Goal: Information Seeking & Learning: Learn about a topic

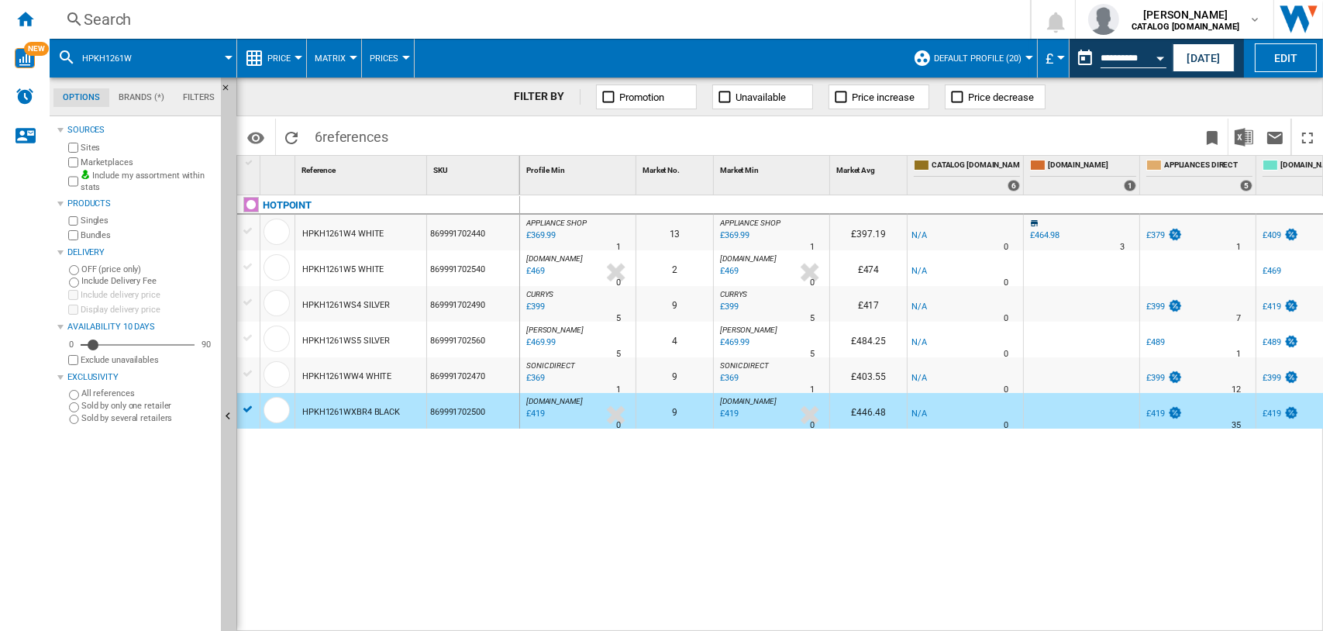
click at [115, 22] on div "Search" at bounding box center [537, 20] width 906 height 22
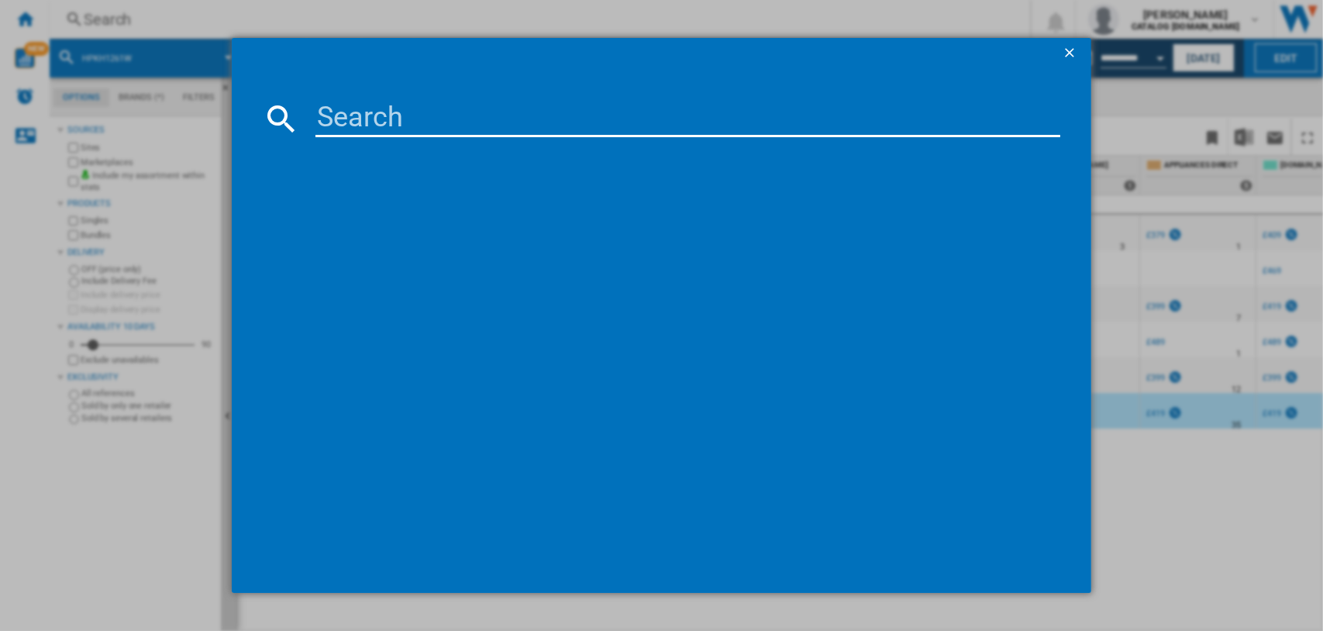
click at [339, 117] on input at bounding box center [687, 118] width 745 height 37
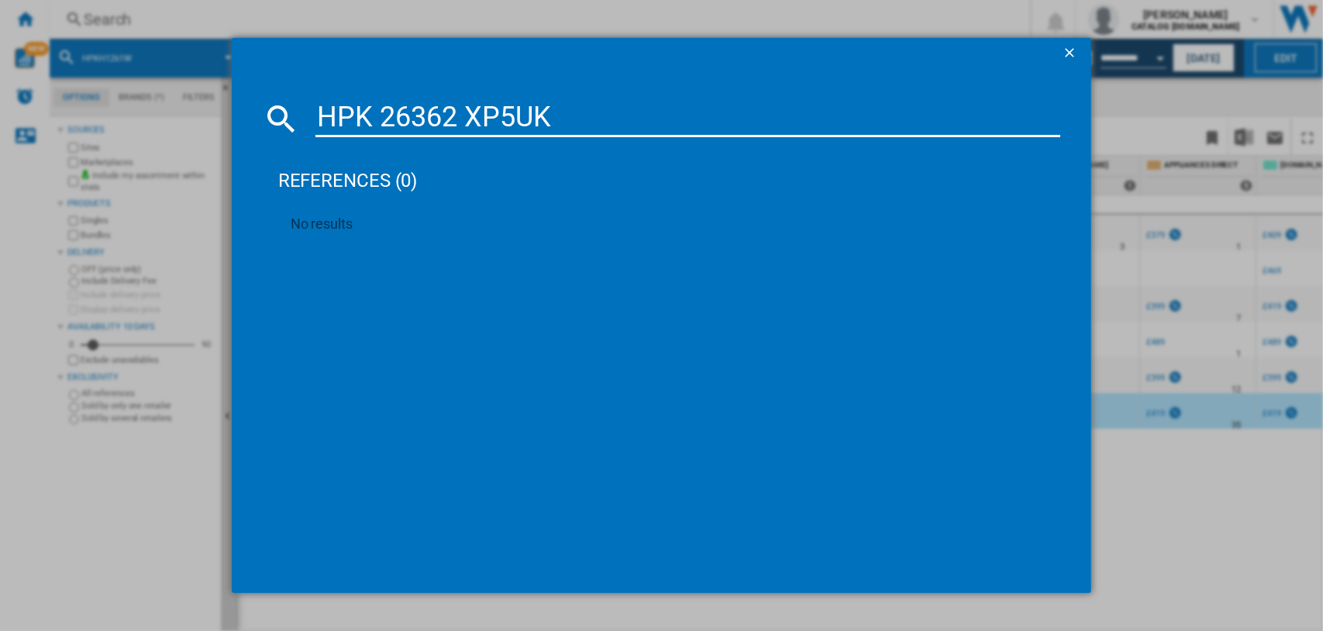
click at [383, 113] on input "HPK 26362 XP5UK" at bounding box center [687, 118] width 745 height 37
click at [555, 114] on input "HPK26362 XP5UK" at bounding box center [687, 118] width 745 height 37
type input "HPK2"
click at [1066, 48] on ng-md-icon "getI18NText('BUTTONS.CLOSE_DIALOG')" at bounding box center [1070, 54] width 19 height 19
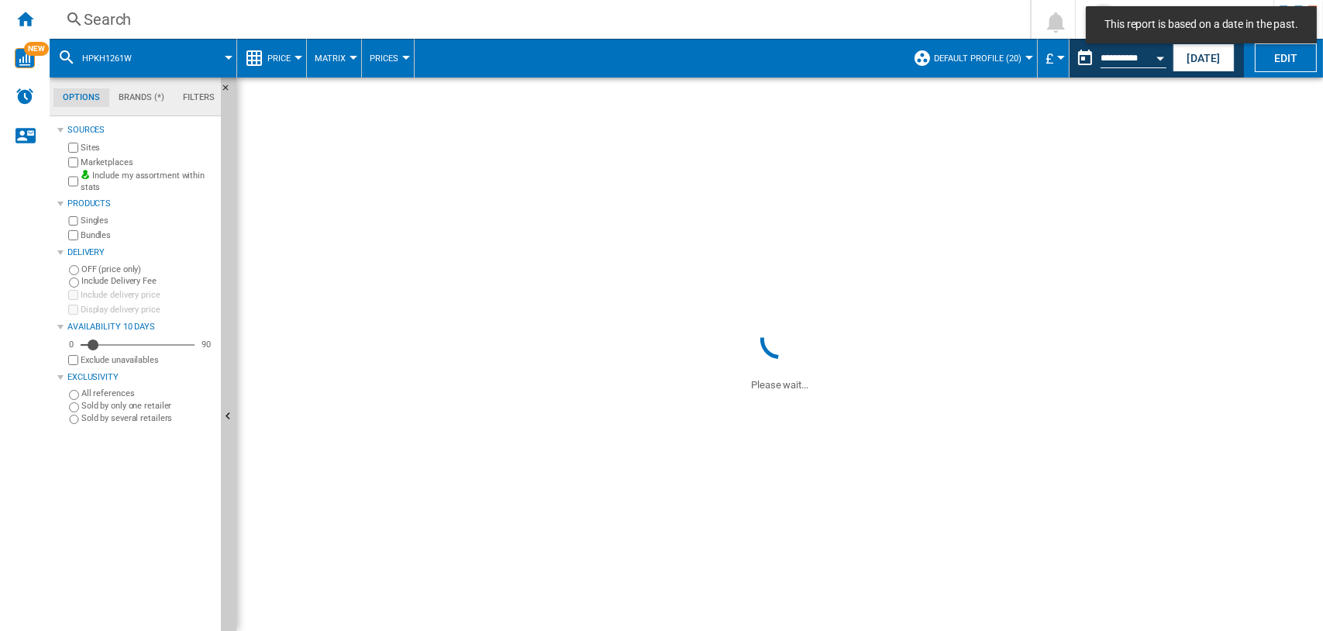
click at [108, 16] on div "Search" at bounding box center [537, 20] width 906 height 22
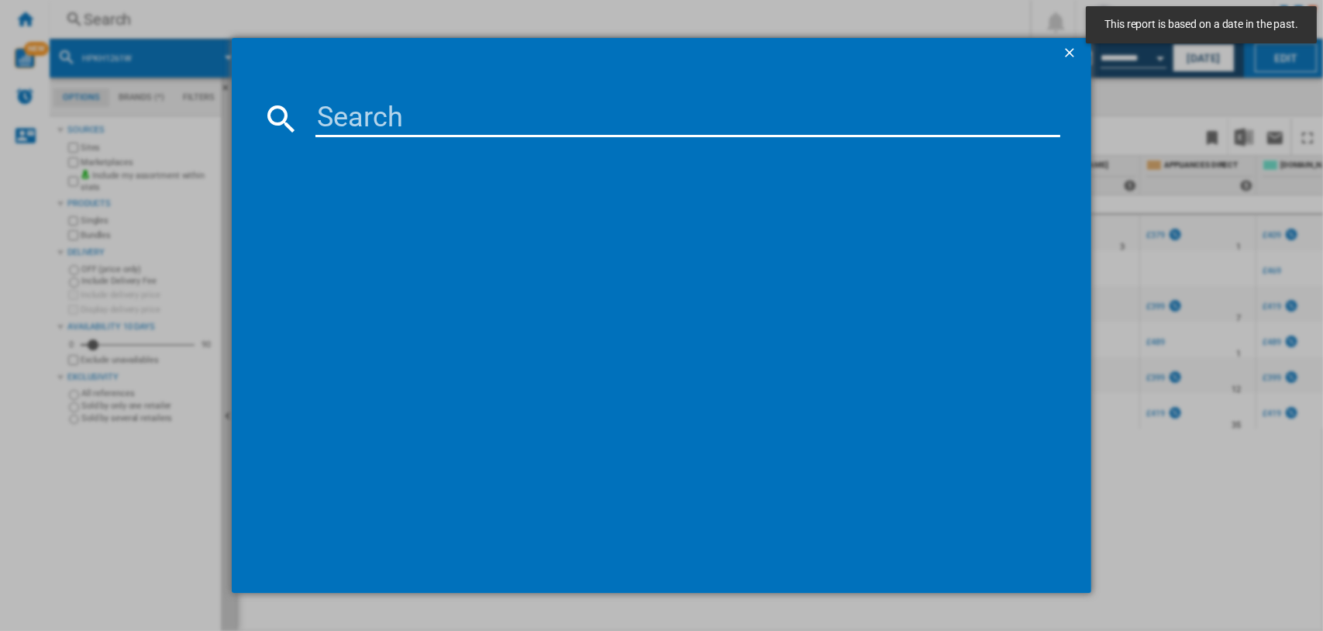
click at [357, 113] on input at bounding box center [687, 118] width 745 height 37
paste input "HPK 26362 XP5UK"
click at [378, 119] on input "HPK 26362 XP5UK" at bounding box center [687, 118] width 745 height 37
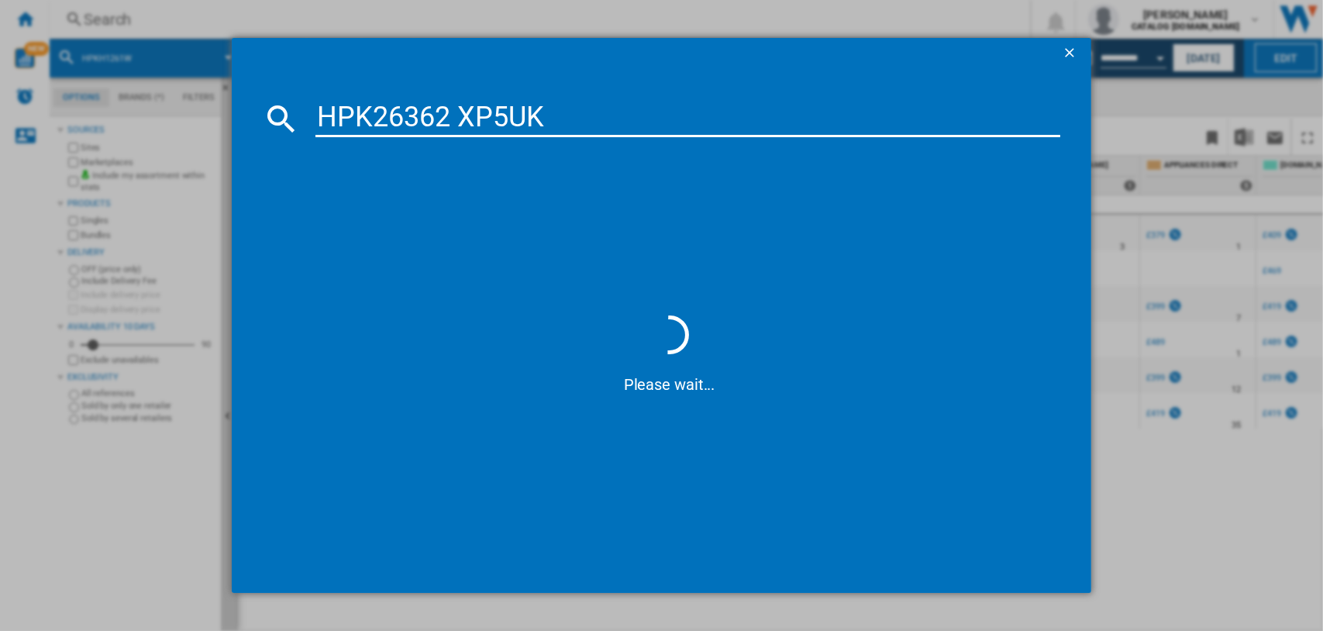
click at [544, 121] on input "HPK26362 XP5UK" at bounding box center [687, 118] width 745 height 37
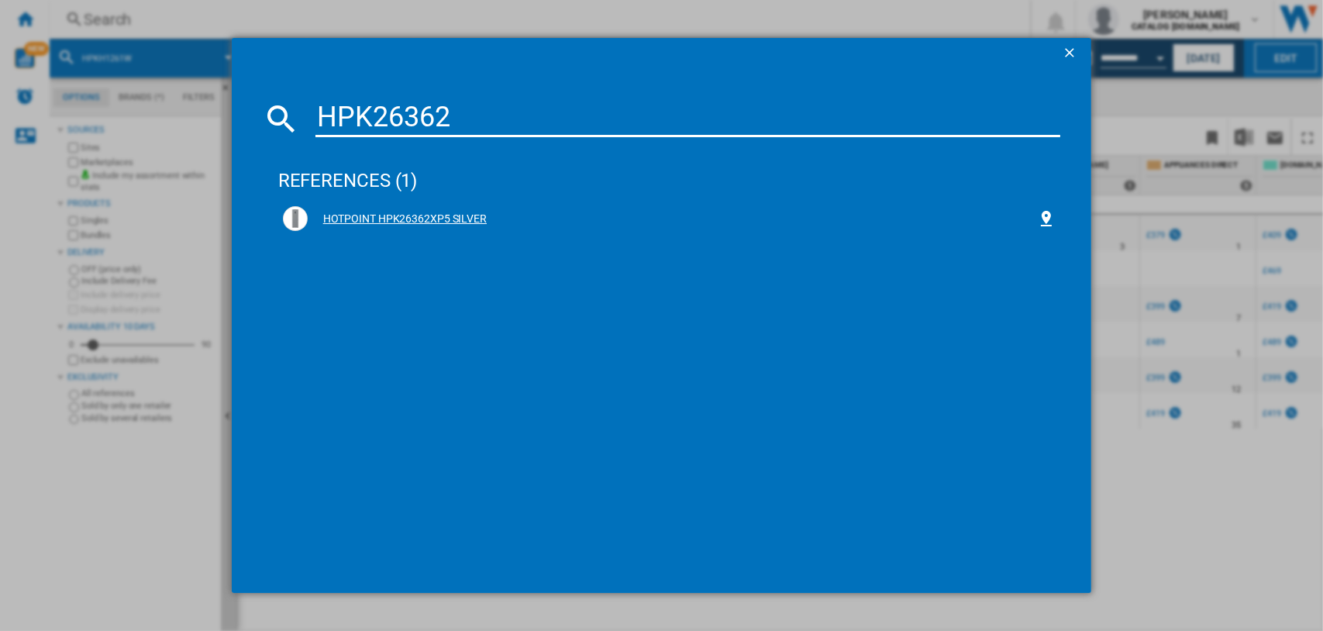
type input "HPK26362"
click at [391, 220] on div "HOTPOINT HPK26362XP5 SILVER" at bounding box center [673, 219] width 730 height 15
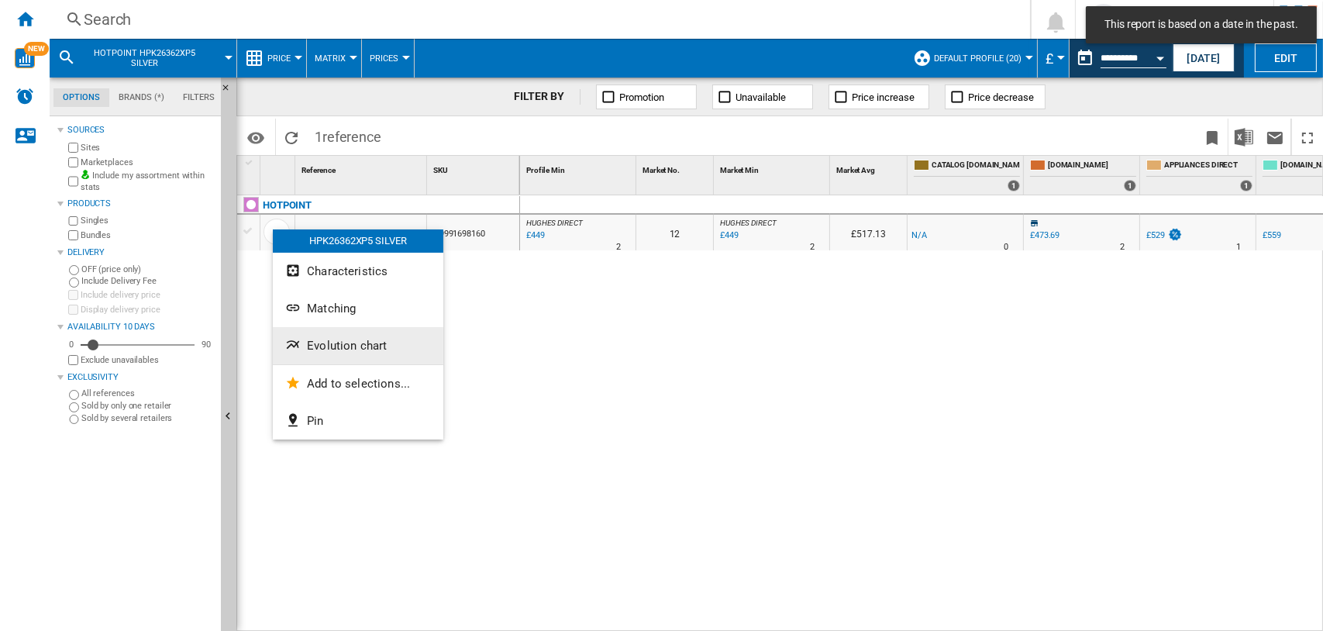
click at [327, 346] on span "Evolution chart" at bounding box center [347, 346] width 80 height 14
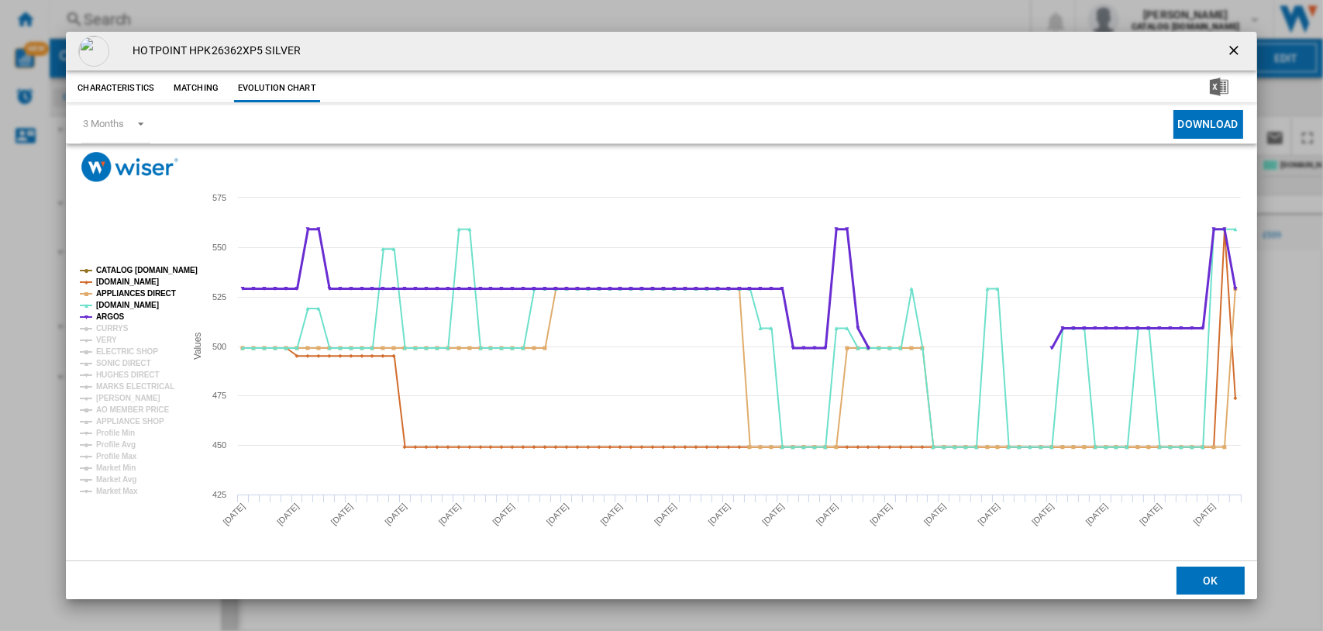
click at [109, 321] on tspan "ARGOS" at bounding box center [110, 316] width 29 height 9
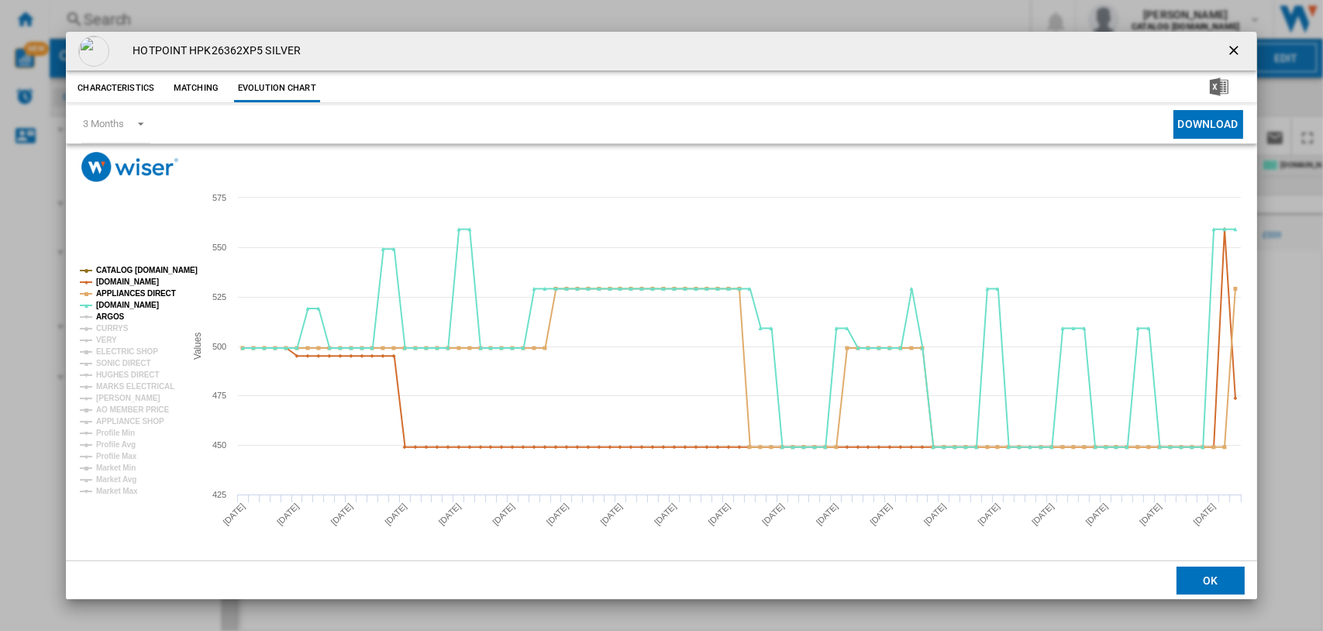
click at [105, 315] on tspan "ARGOS" at bounding box center [110, 316] width 29 height 9
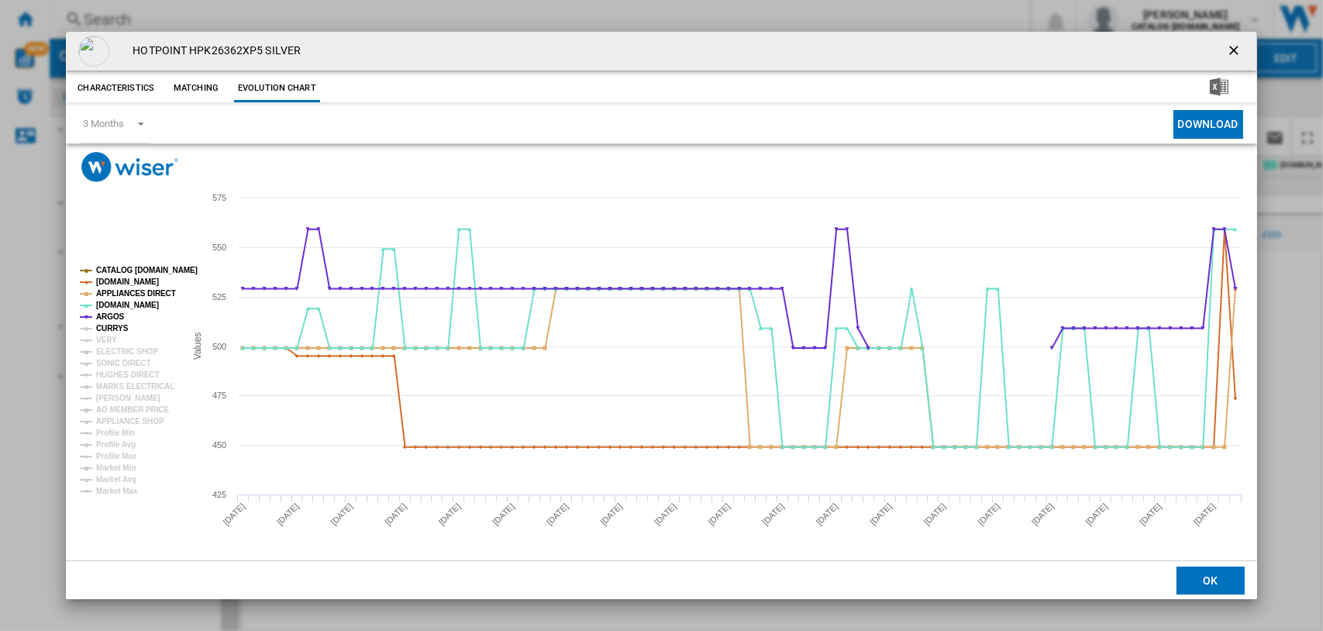
click at [104, 325] on tspan "CURRYS" at bounding box center [112, 328] width 33 height 9
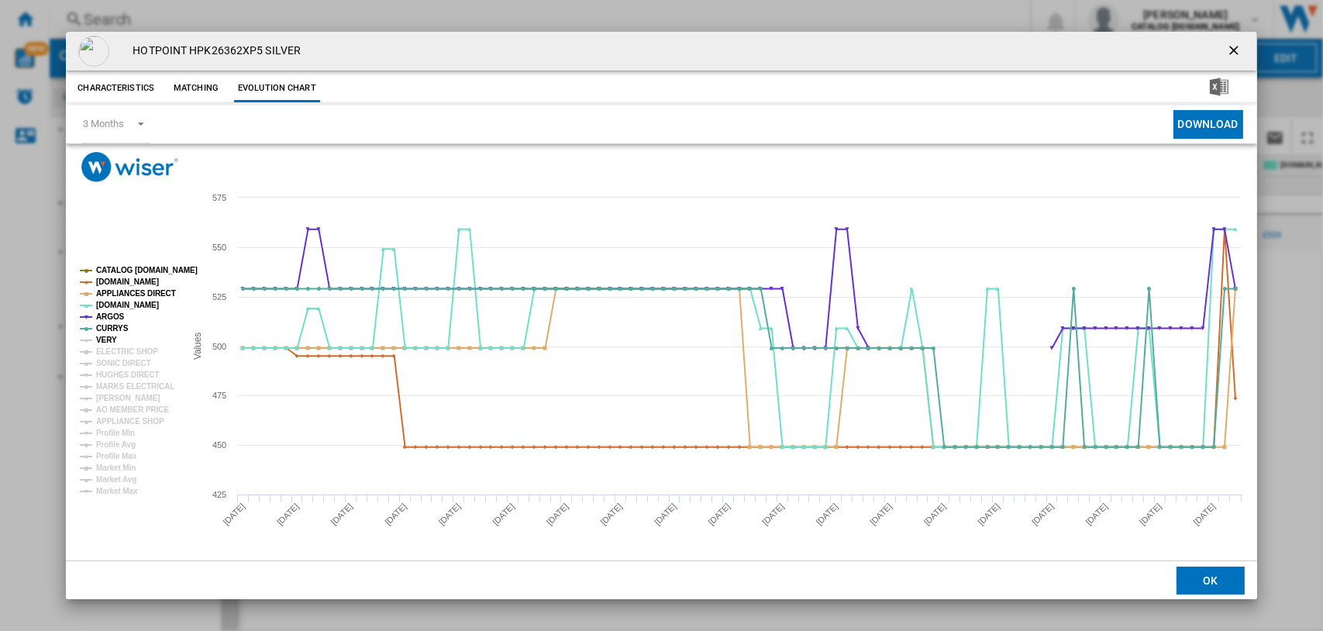
click at [106, 337] on tspan "VERY" at bounding box center [106, 339] width 21 height 9
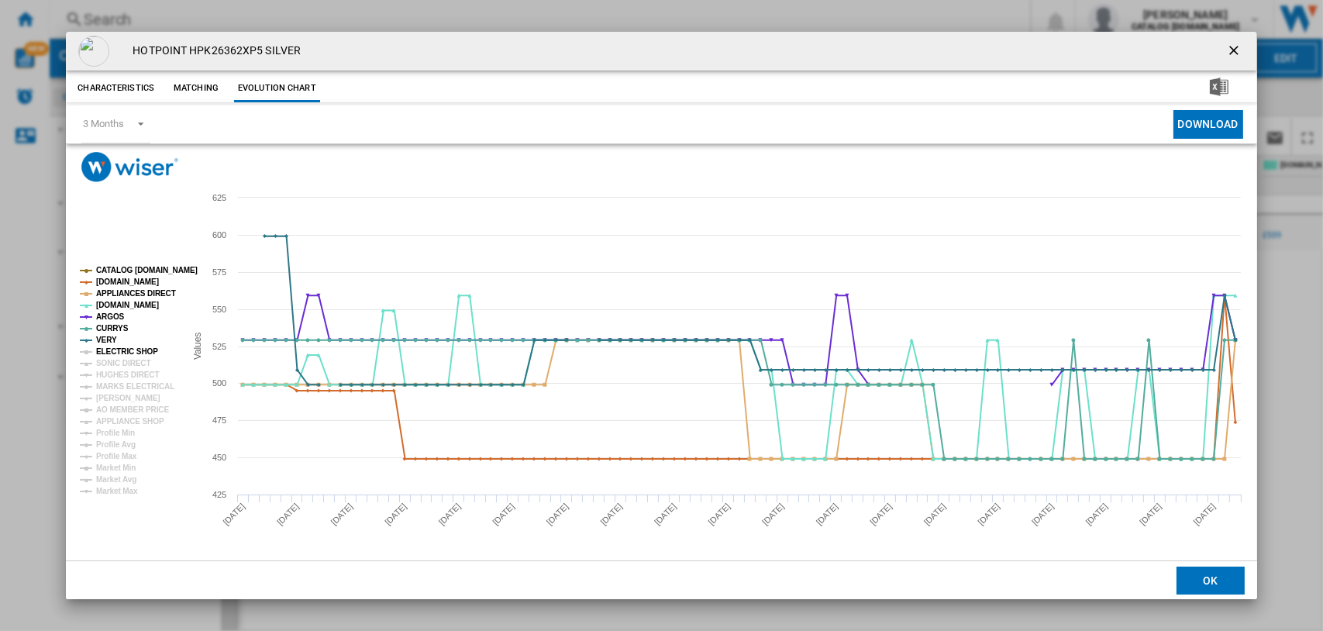
click at [112, 349] on tspan "ELECTRIC SHOP" at bounding box center [127, 351] width 62 height 9
click at [115, 361] on tspan "SONIC DIRECT" at bounding box center [123, 363] width 54 height 9
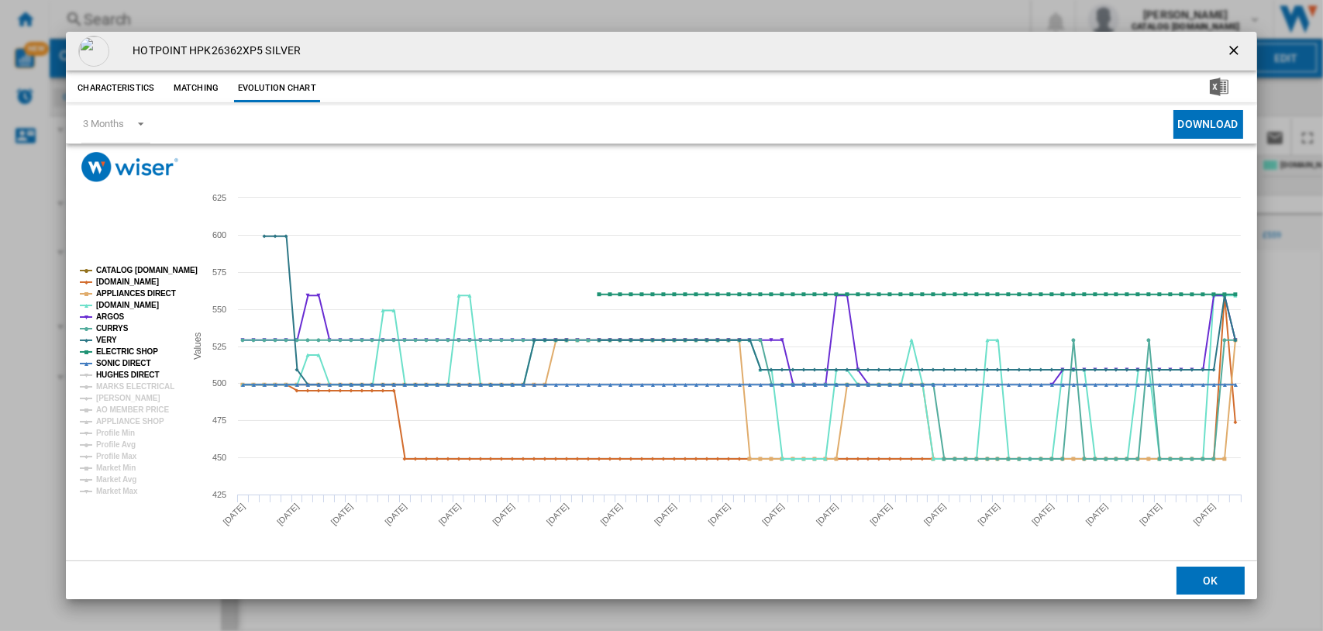
click at [117, 372] on tspan "HUGHES DIRECT" at bounding box center [127, 374] width 63 height 9
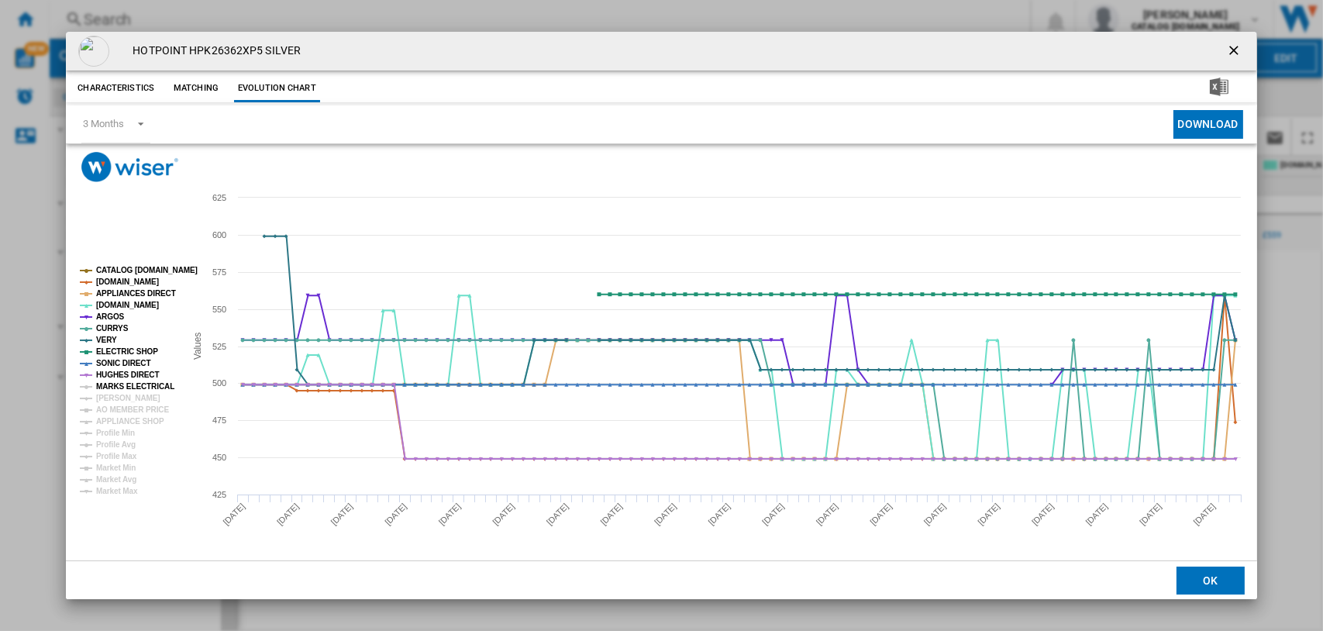
click at [117, 383] on tspan "MARKS ELECTRICAL" at bounding box center [135, 386] width 78 height 9
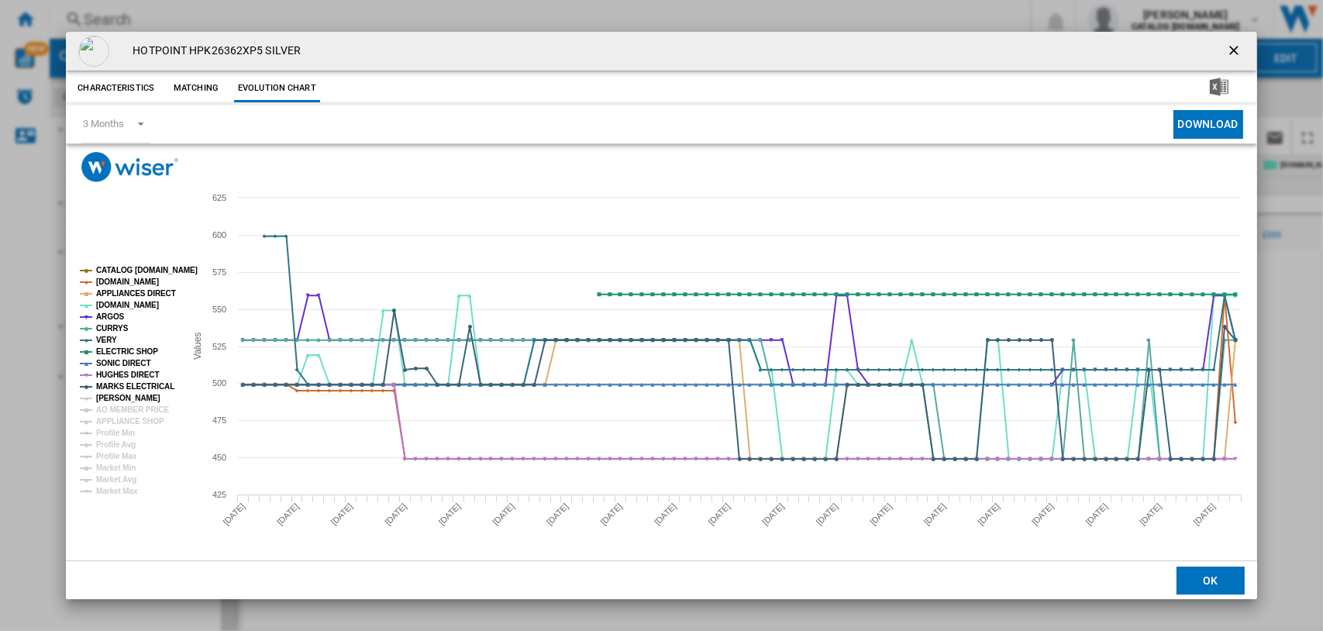
click at [117, 400] on tspan "JD WILLIAMS" at bounding box center [128, 398] width 64 height 9
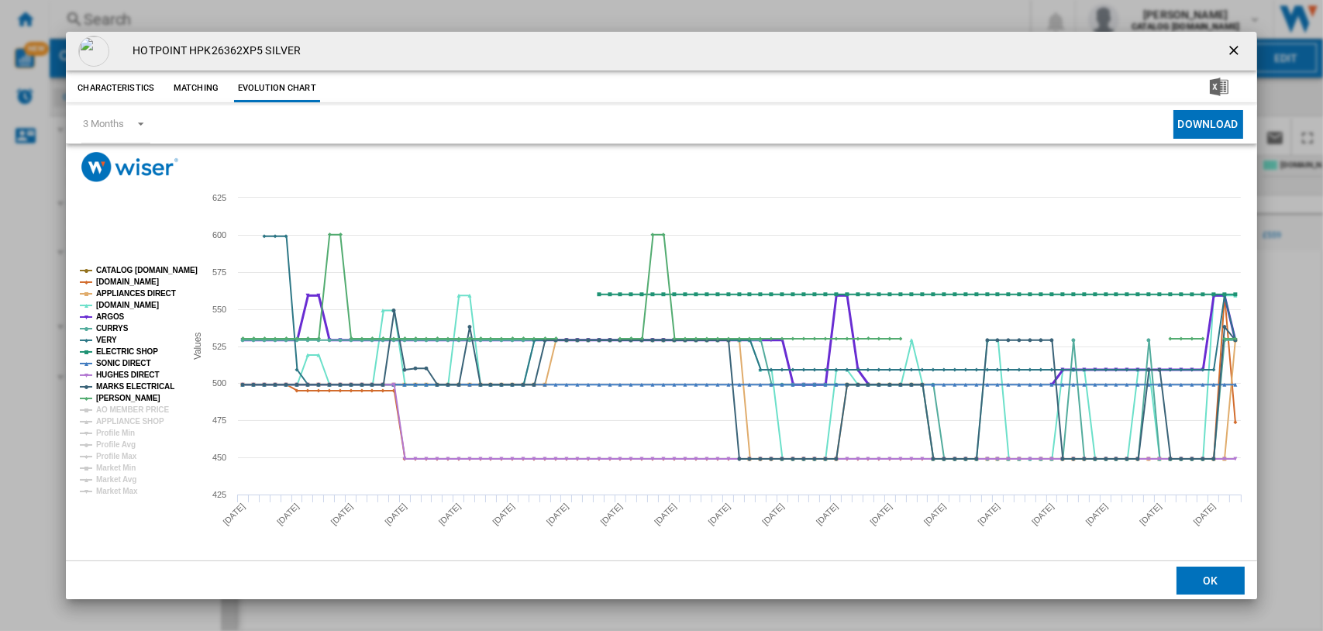
click at [105, 314] on tspan "ARGOS" at bounding box center [110, 316] width 29 height 9
click at [114, 293] on tspan "APPLIANCES DIRECT" at bounding box center [136, 293] width 80 height 9
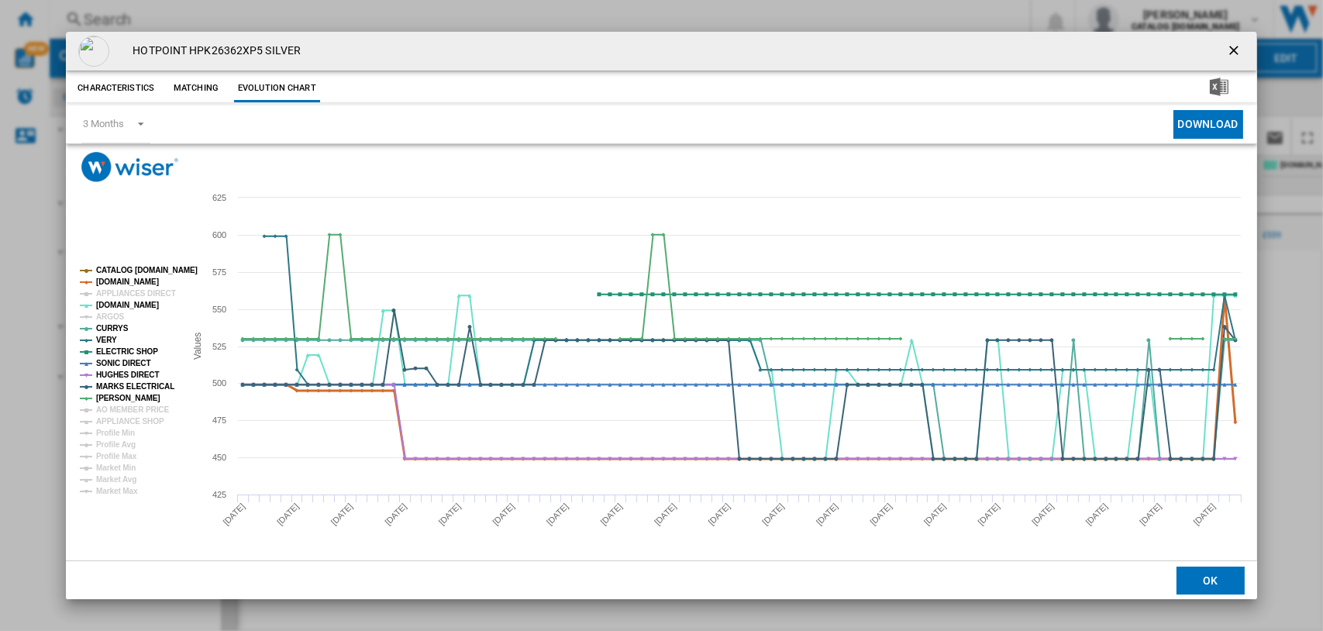
click at [117, 280] on tspan "AMAZON.CO.UK" at bounding box center [127, 281] width 63 height 9
click at [105, 326] on tspan "CURRYS" at bounding box center [112, 328] width 33 height 9
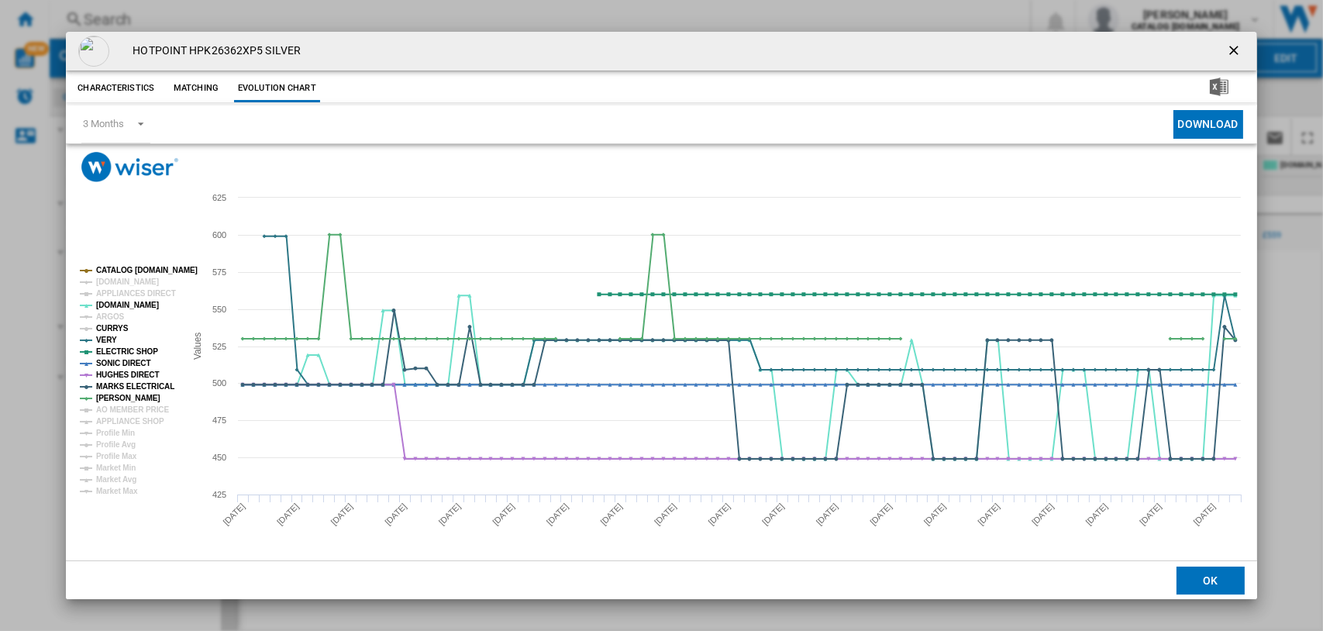
click at [105, 324] on tspan "CURRYS" at bounding box center [112, 328] width 33 height 9
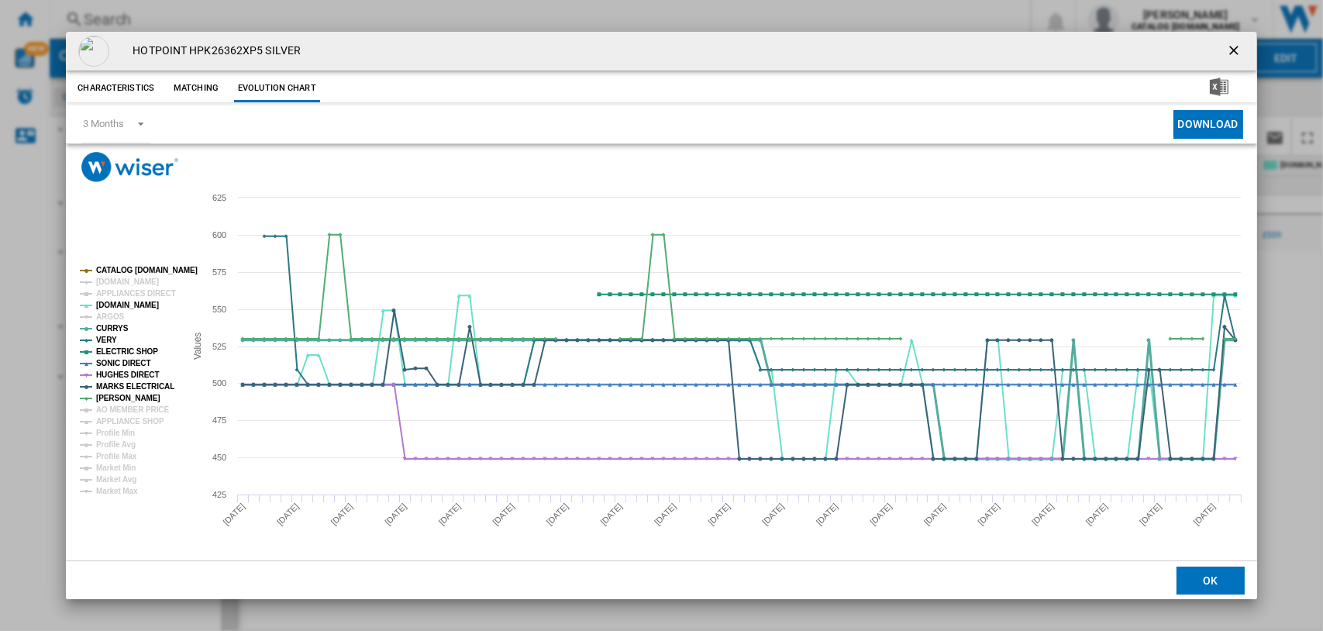
click at [104, 324] on tspan "CURRYS" at bounding box center [112, 328] width 33 height 9
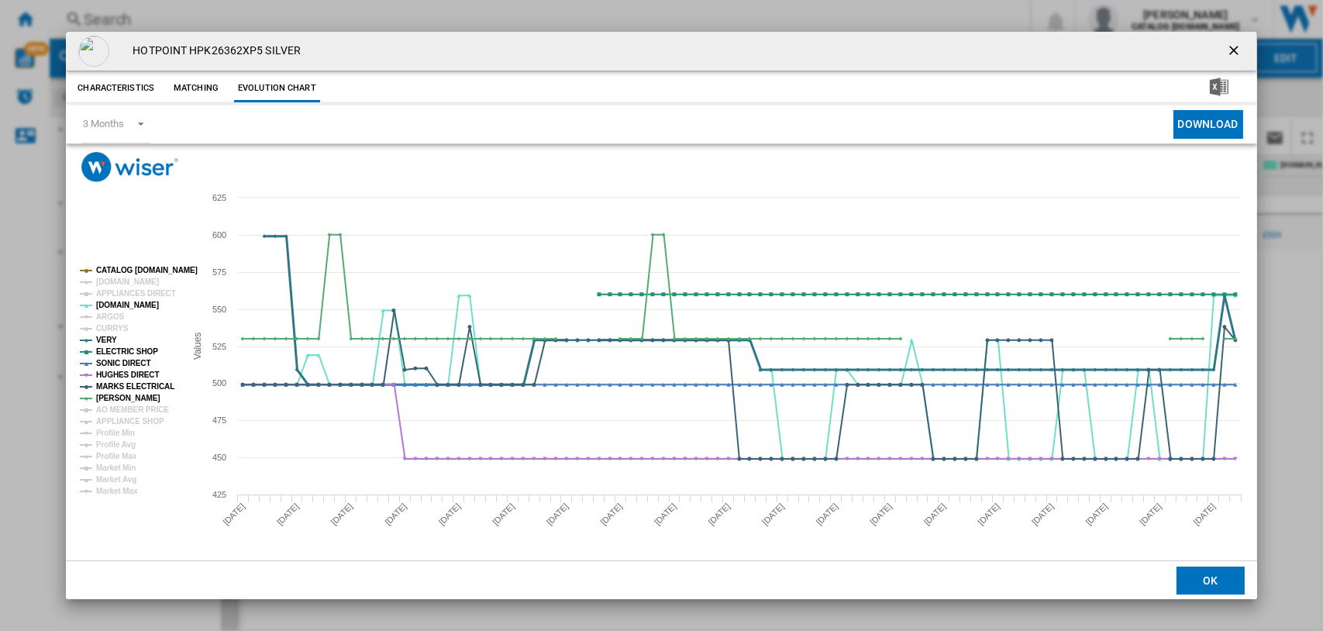
click at [106, 343] on tspan "VERY" at bounding box center [106, 339] width 21 height 9
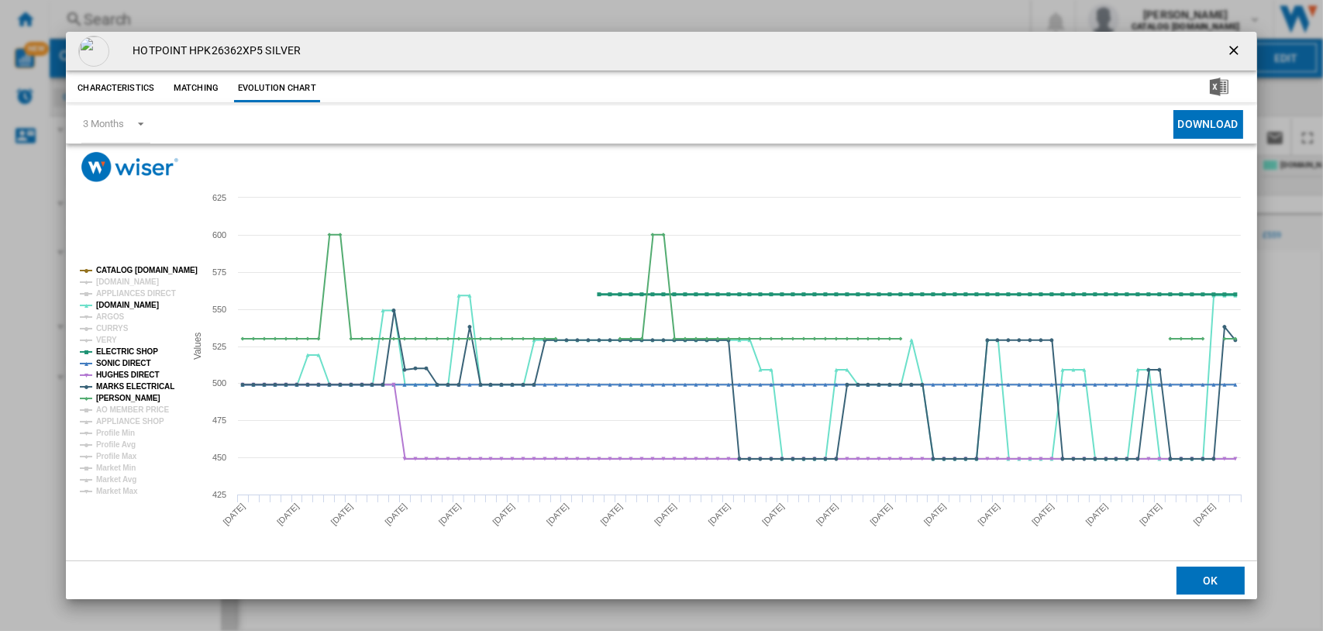
click at [107, 351] on tspan "ELECTRIC SHOP" at bounding box center [127, 351] width 62 height 9
click at [108, 360] on tspan "SONIC DIRECT" at bounding box center [123, 363] width 54 height 9
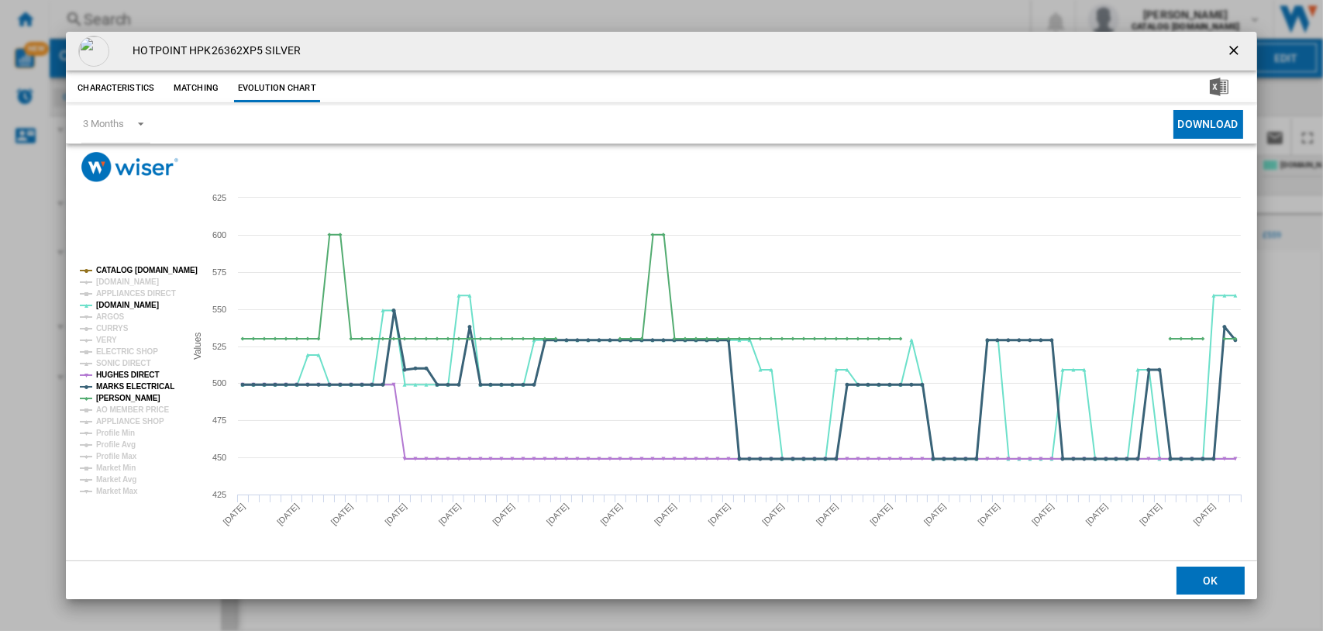
click at [112, 383] on tspan "MARKS ELECTRICAL" at bounding box center [135, 386] width 78 height 9
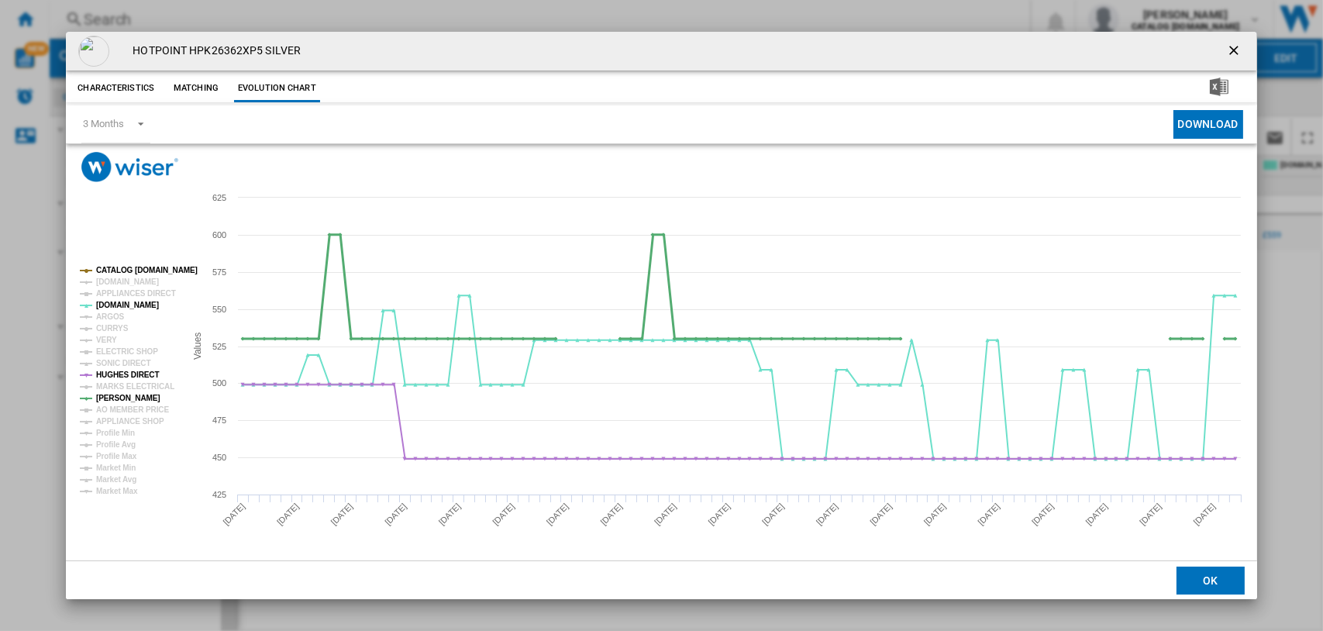
click at [112, 394] on tspan "JD WILLIAMS" at bounding box center [128, 398] width 64 height 9
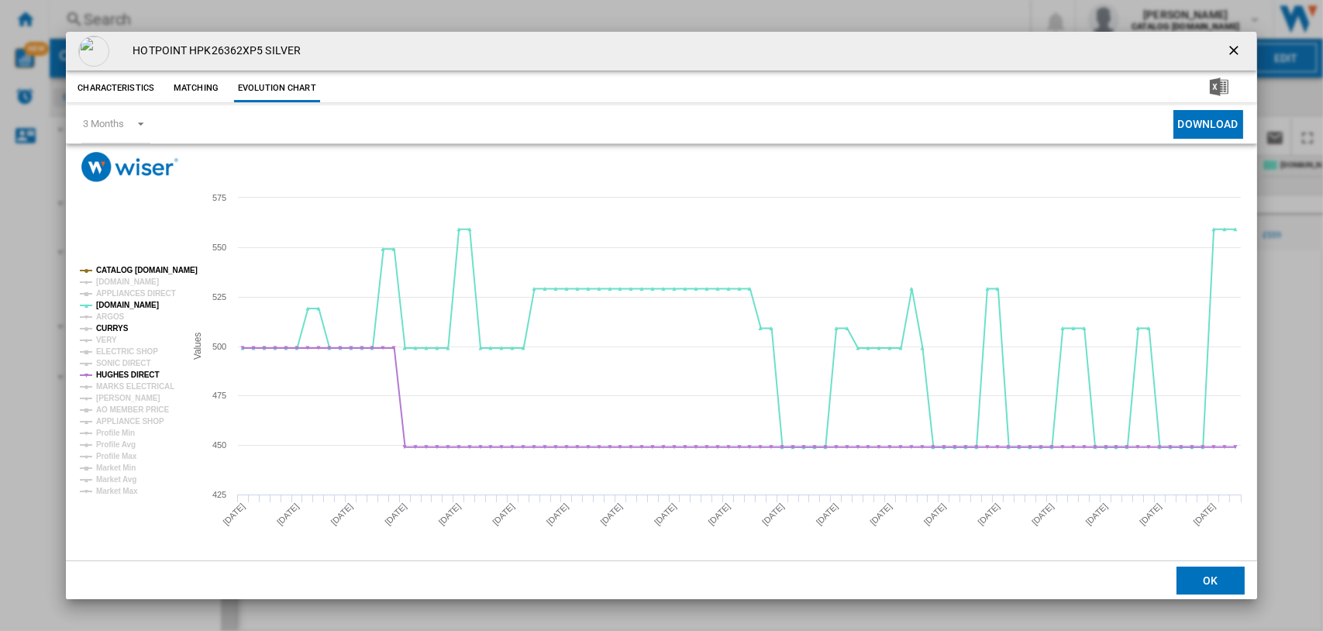
click at [101, 325] on tspan "CURRYS" at bounding box center [112, 328] width 33 height 9
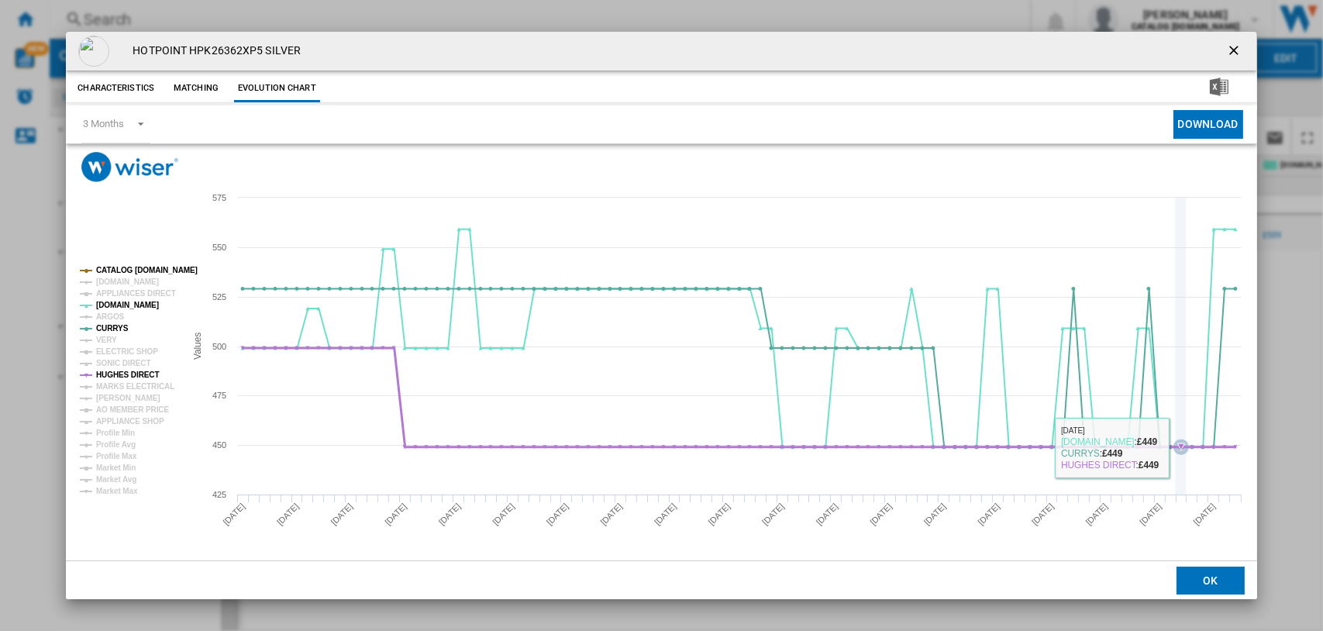
click at [1179, 449] on icon "Product popup" at bounding box center [1181, 446] width 7 height 7
